Goal: Information Seeking & Learning: Learn about a topic

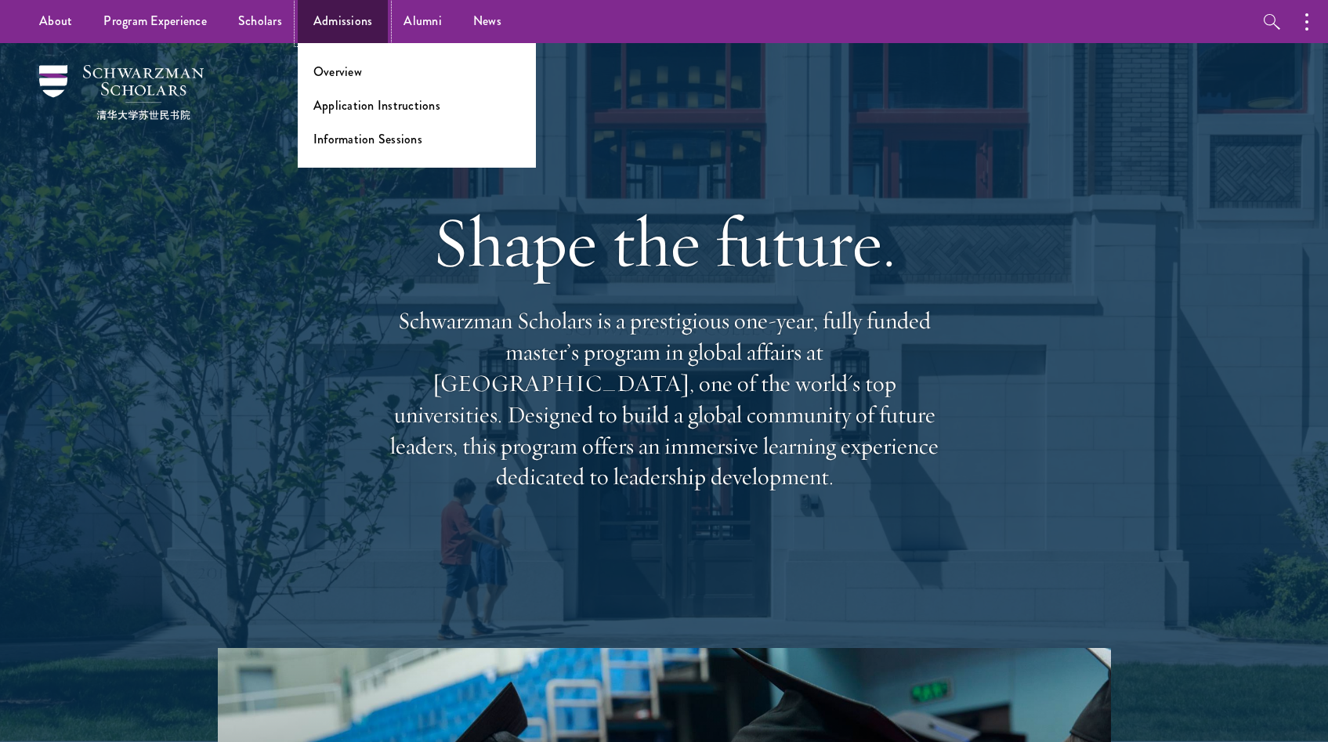
click at [323, 26] on link "Admissions" at bounding box center [343, 21] width 91 height 43
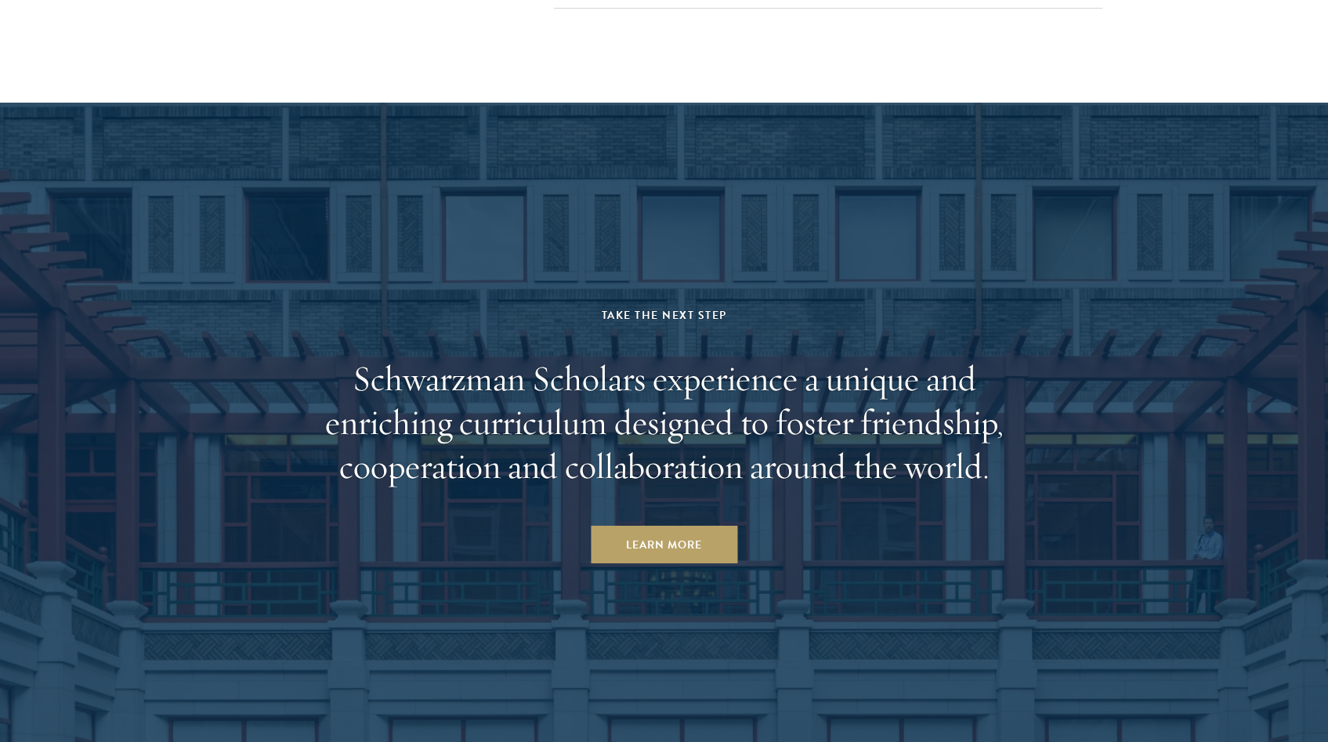
scroll to position [7683, 0]
